Goal: Navigation & Orientation: Find specific page/section

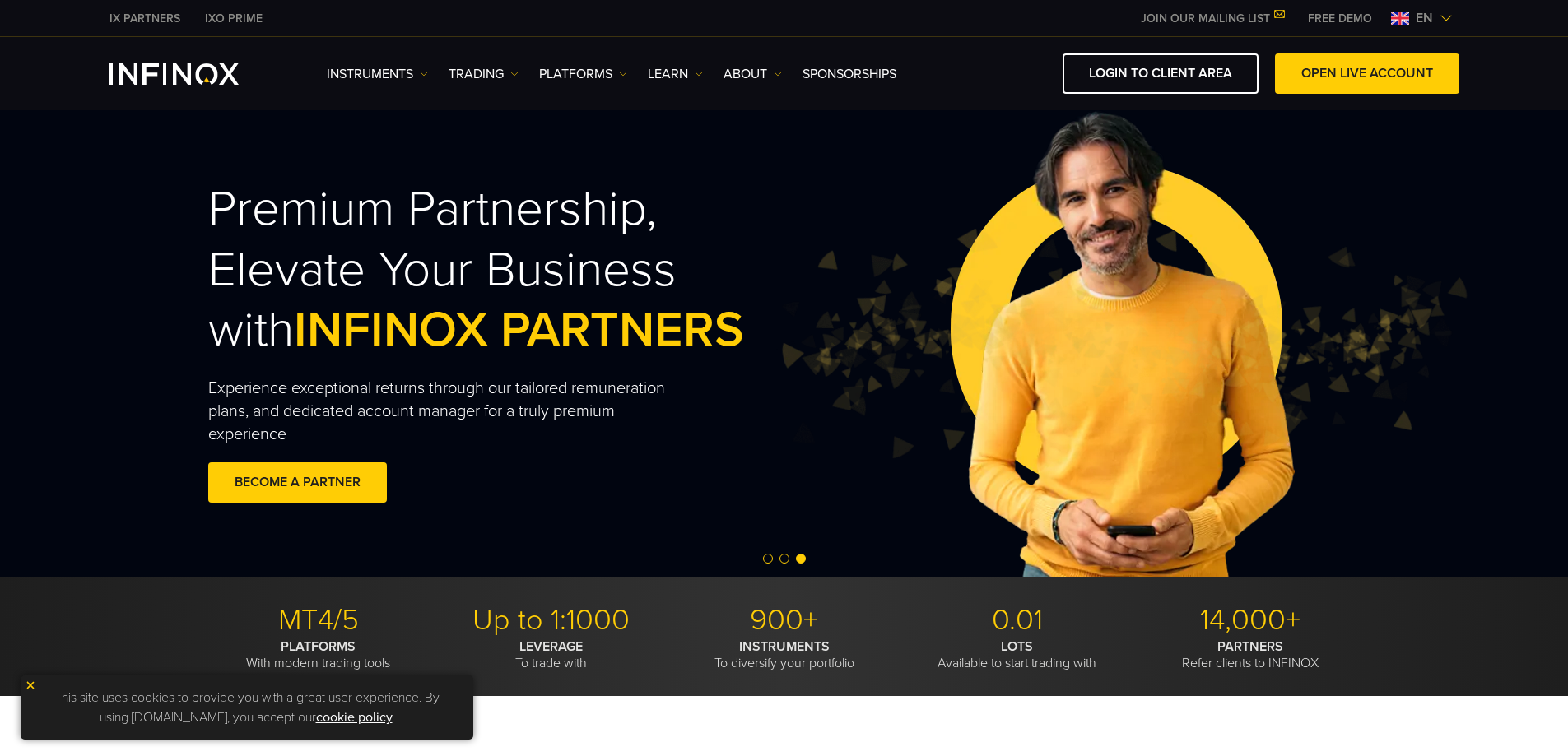
click at [1441, 13] on img at bounding box center [1446, 18] width 13 height 13
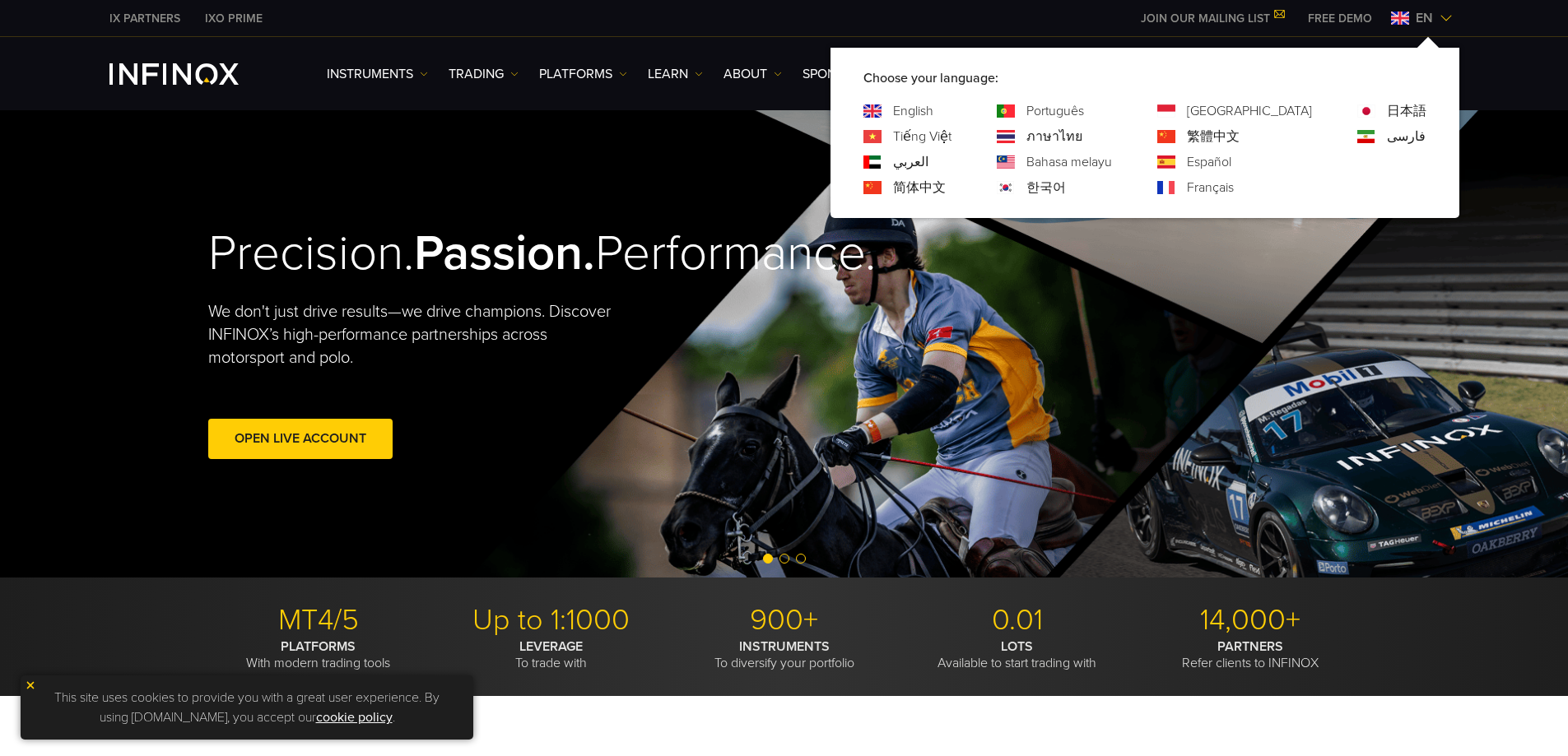
click at [1404, 106] on link "日本語" at bounding box center [1406, 110] width 39 height 20
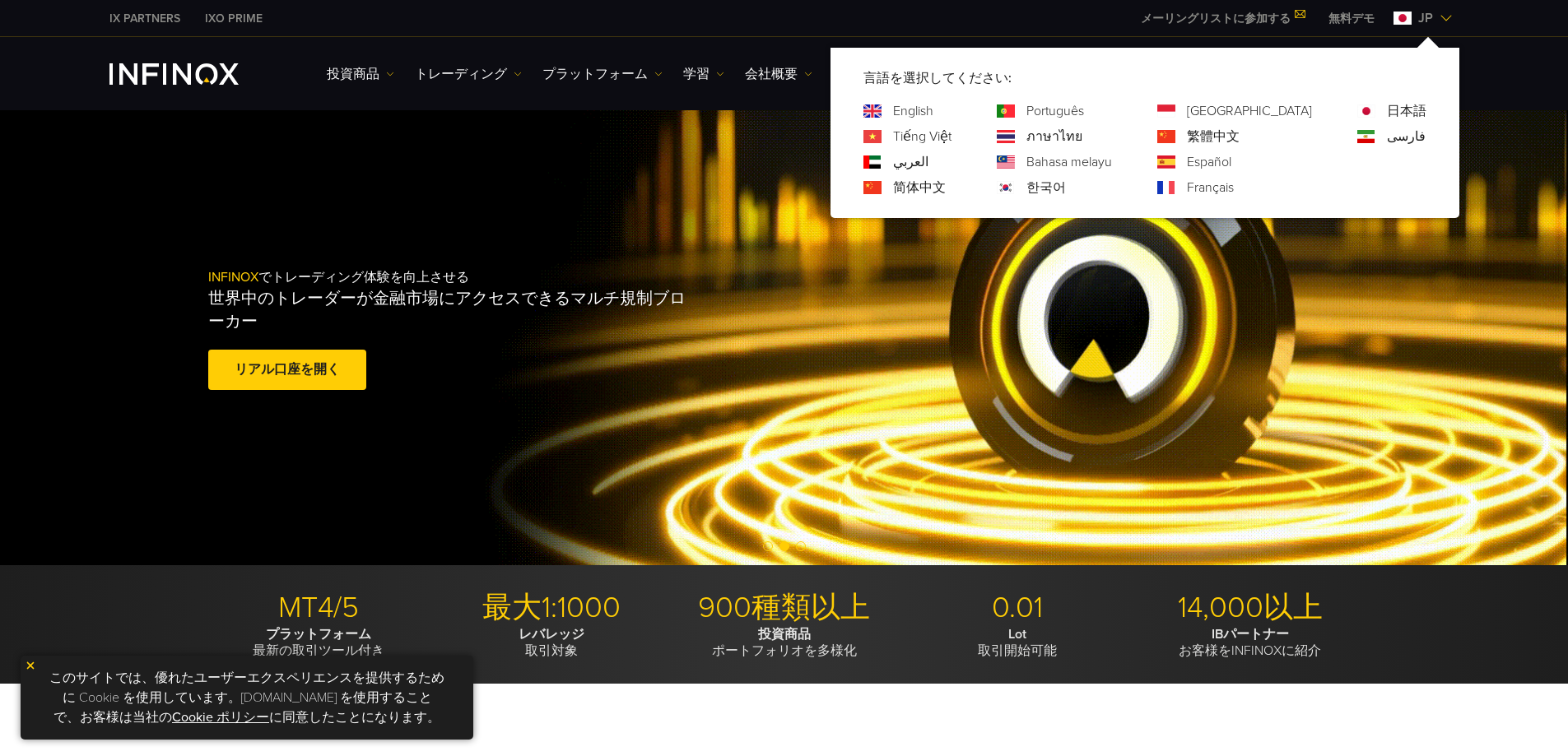
click at [946, 185] on link "简体中文" at bounding box center [918, 188] width 52 height 20
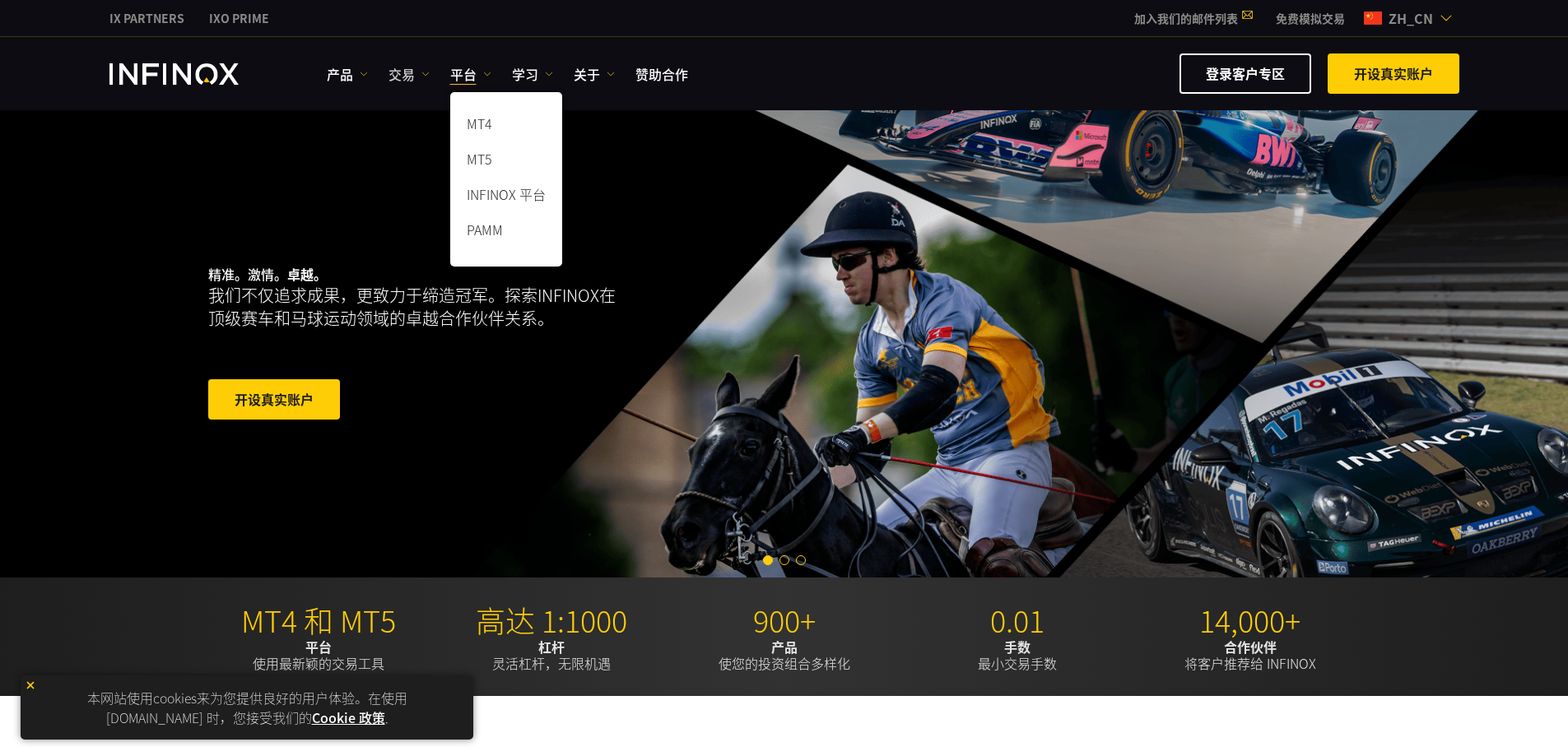
click at [426, 73] on img at bounding box center [425, 73] width 9 height 9
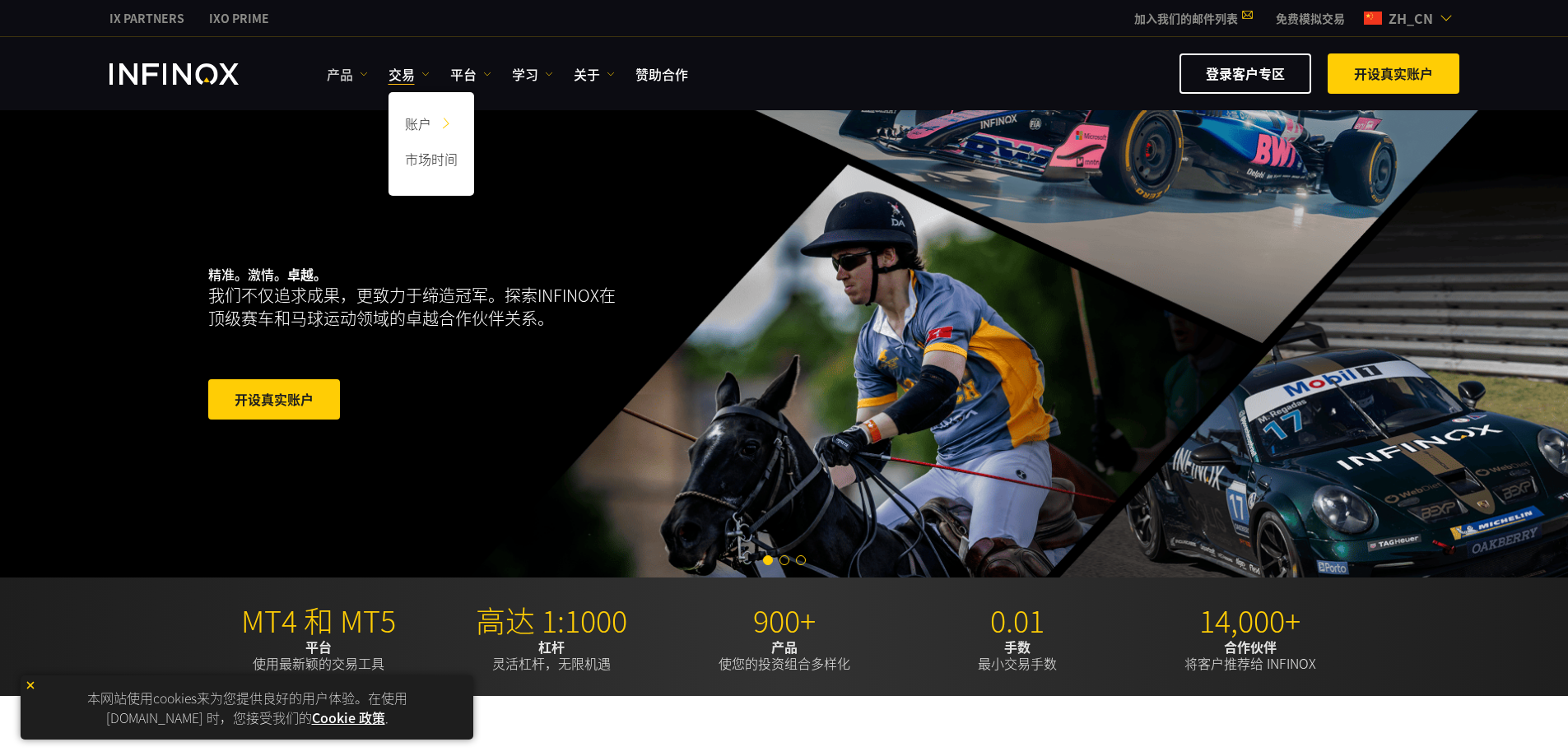
click at [357, 73] on link "产品" at bounding box center [347, 73] width 41 height 20
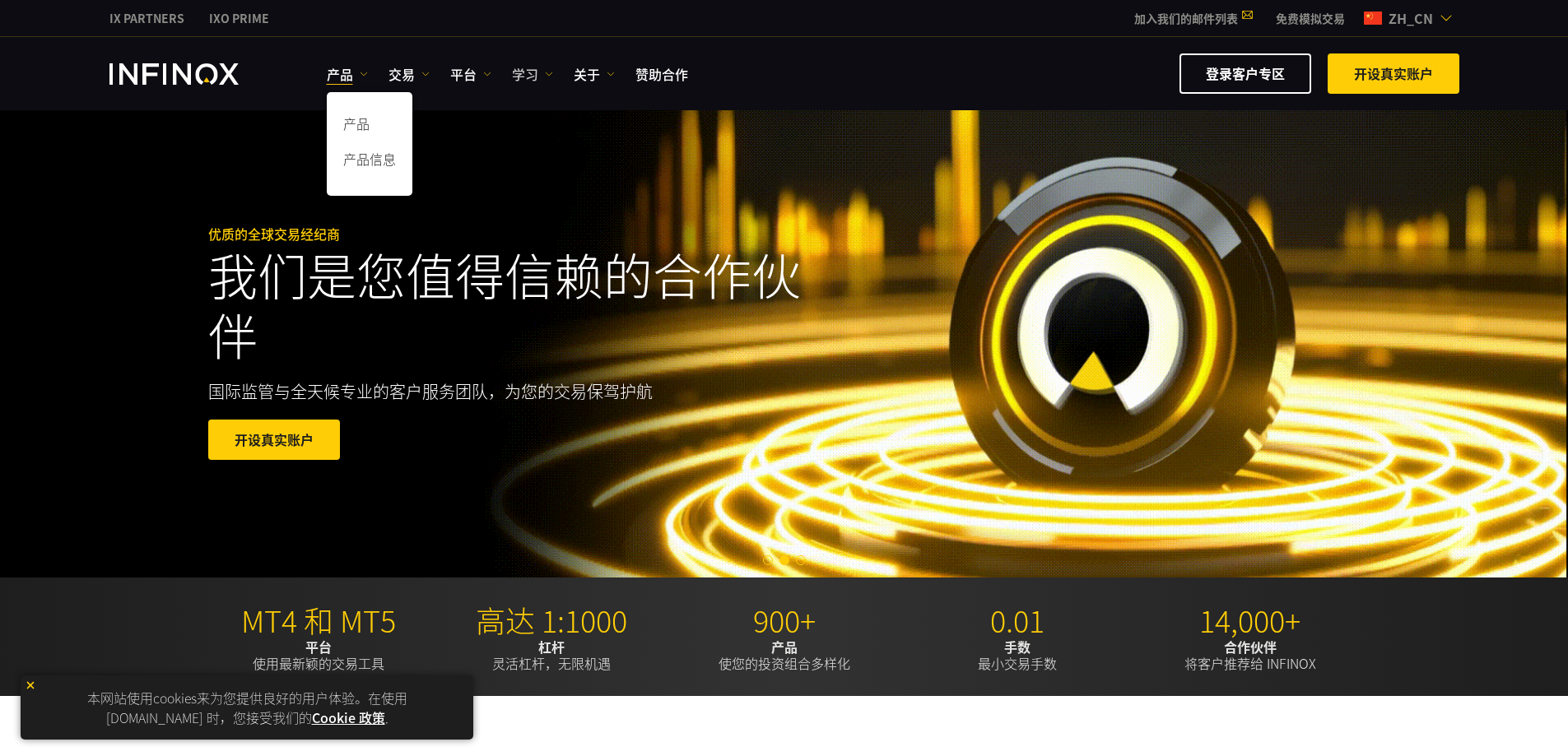
click at [540, 80] on link "学习" at bounding box center [532, 73] width 41 height 20
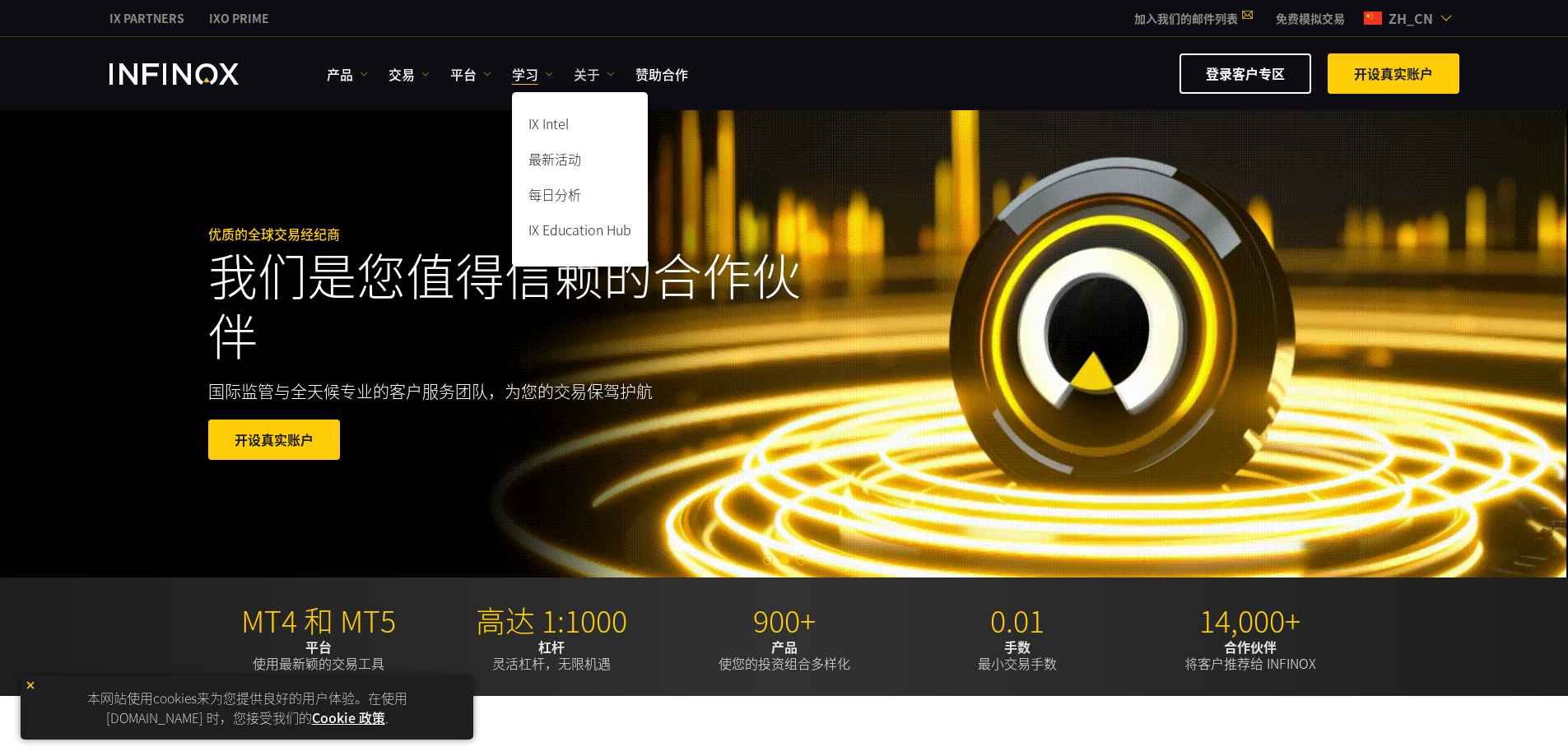
click at [587, 79] on link "关于" at bounding box center [593, 73] width 41 height 20
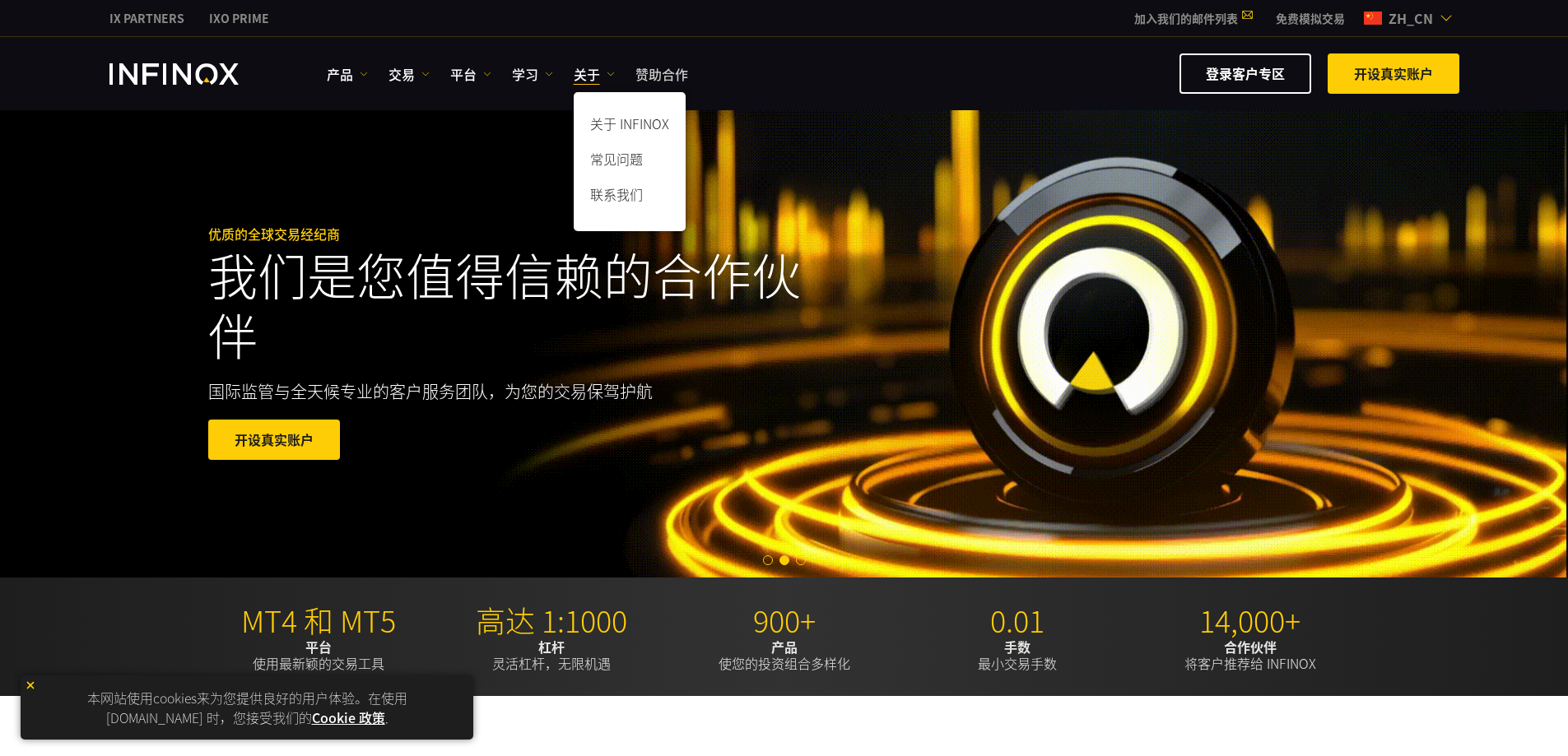
click at [677, 81] on link "赞助合作" at bounding box center [661, 73] width 52 height 20
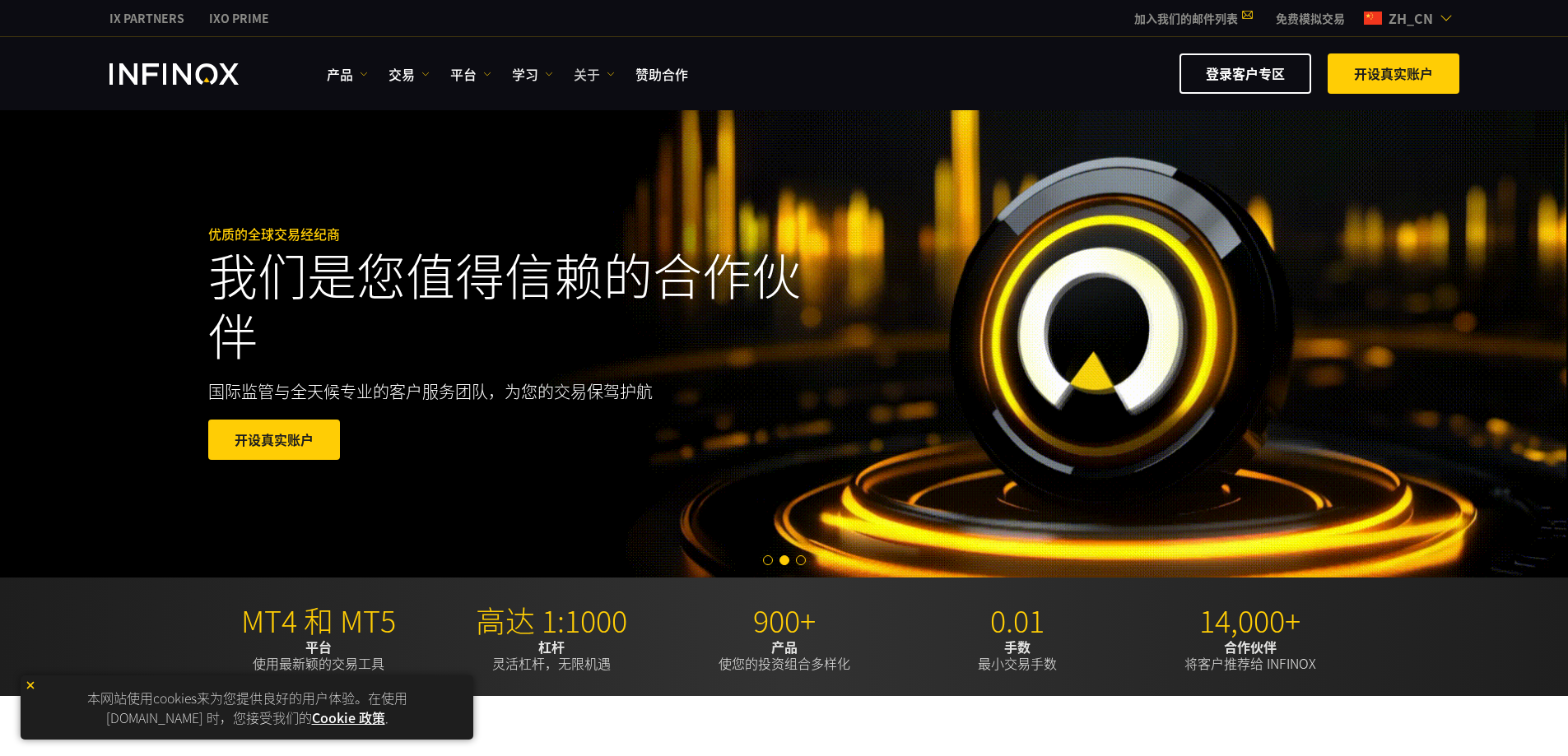
click at [587, 78] on link "关于" at bounding box center [593, 73] width 41 height 20
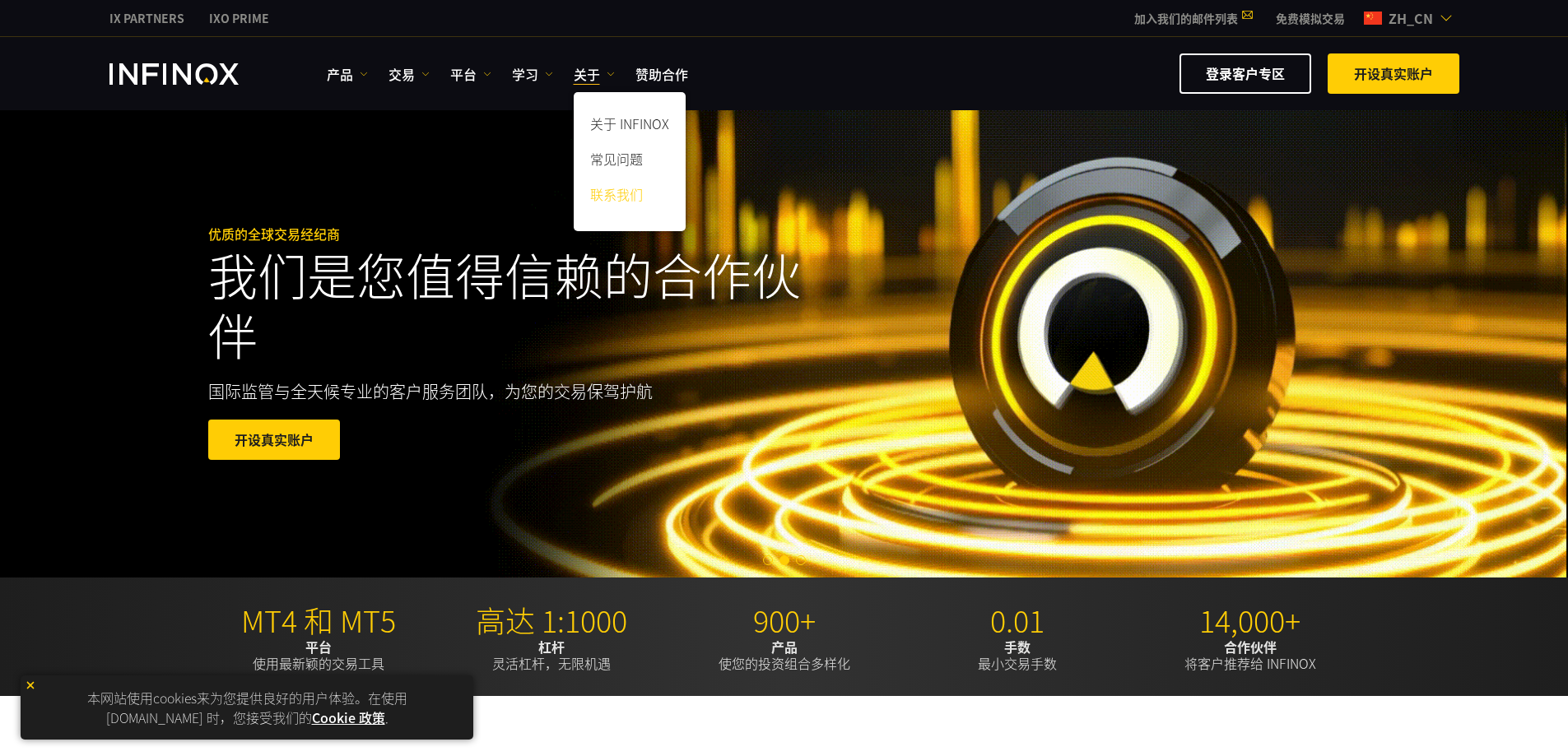
click at [618, 194] on link "联系我们" at bounding box center [629, 196] width 111 height 35
